Goal: Task Accomplishment & Management: Manage account settings

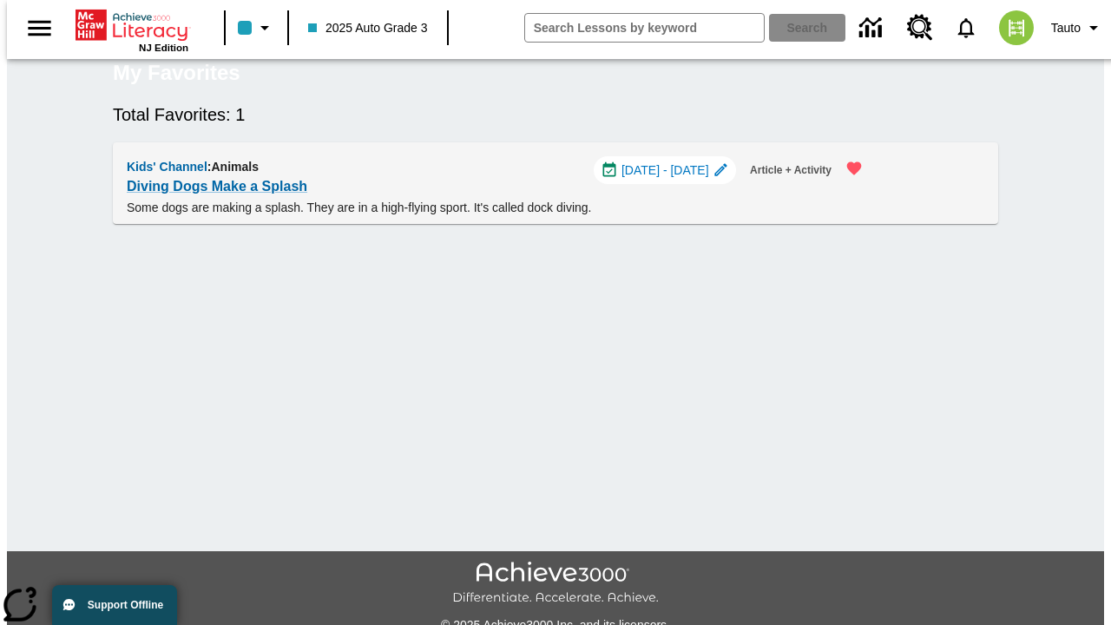
click at [672, 180] on span "[DATE] - [DATE]" at bounding box center [666, 170] width 88 height 18
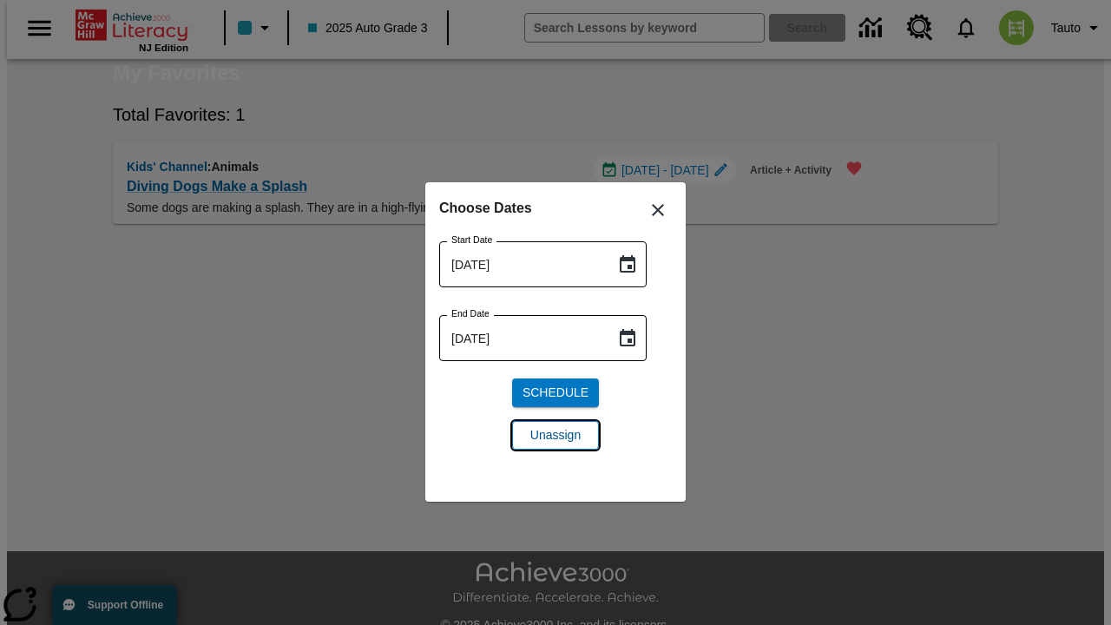
click at [556, 435] on span "Unassign" at bounding box center [555, 435] width 50 height 18
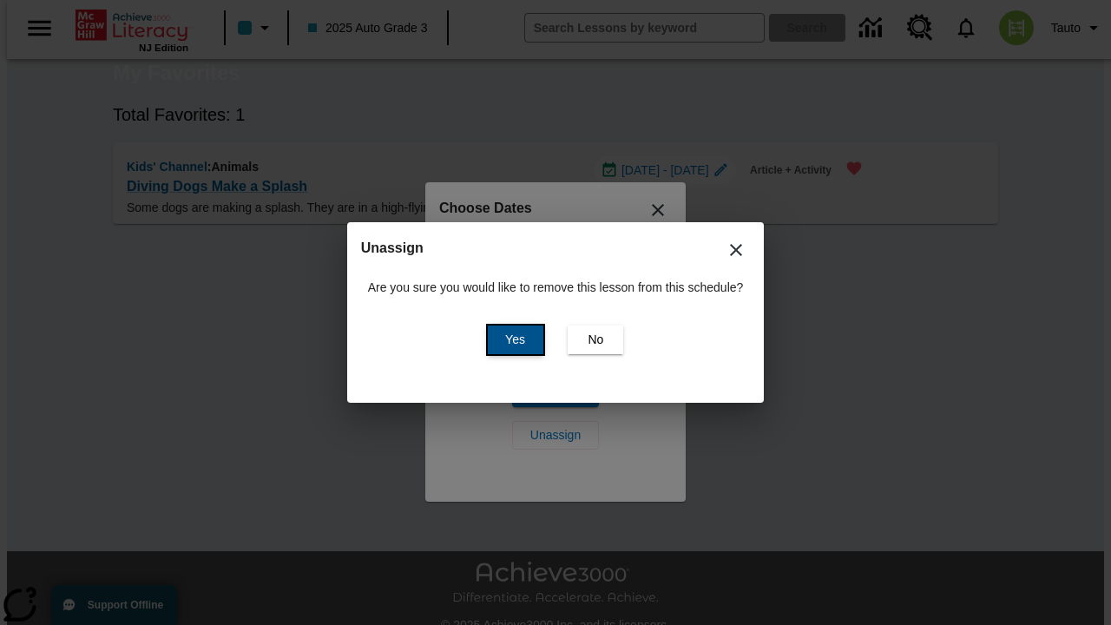
click at [512, 339] on span "Yes" at bounding box center [515, 340] width 20 height 18
